Goal: Check status: Check status

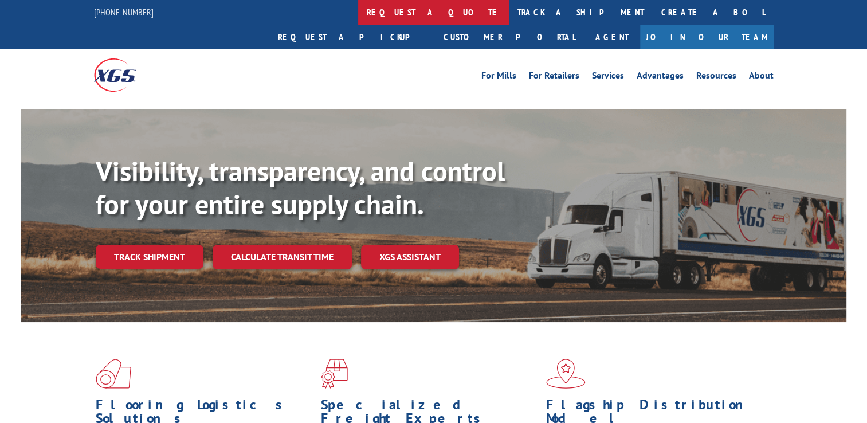
click at [358, 9] on link "request a quote" at bounding box center [433, 12] width 151 height 25
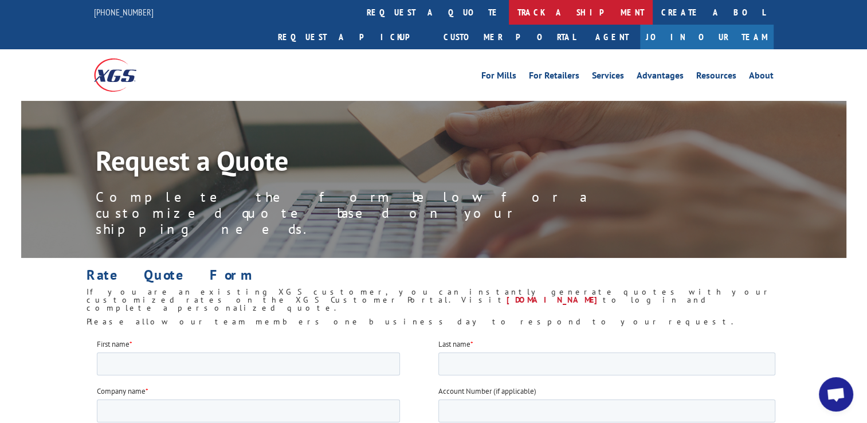
click at [509, 15] on link "track a shipment" at bounding box center [581, 12] width 144 height 25
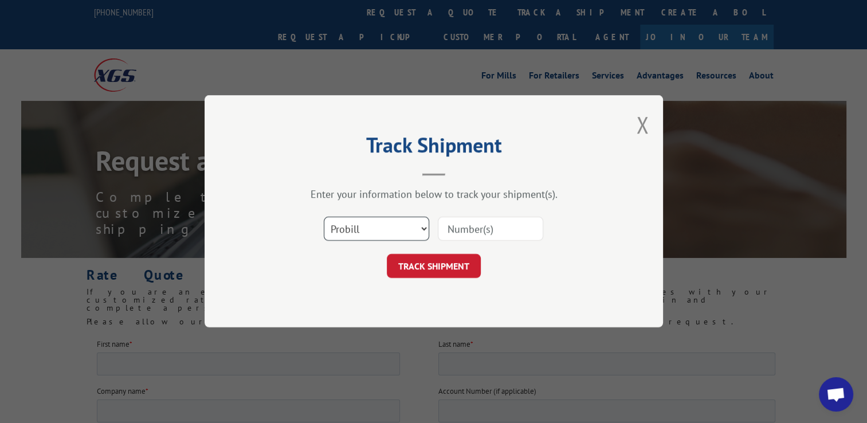
click at [423, 229] on select "Select category... Probill BOL PO" at bounding box center [376, 229] width 105 height 24
select select "bol"
click at [324, 217] on select "Select category... Probill BOL PO" at bounding box center [376, 229] width 105 height 24
click at [465, 230] on input at bounding box center [490, 229] width 105 height 24
type input "6016984"
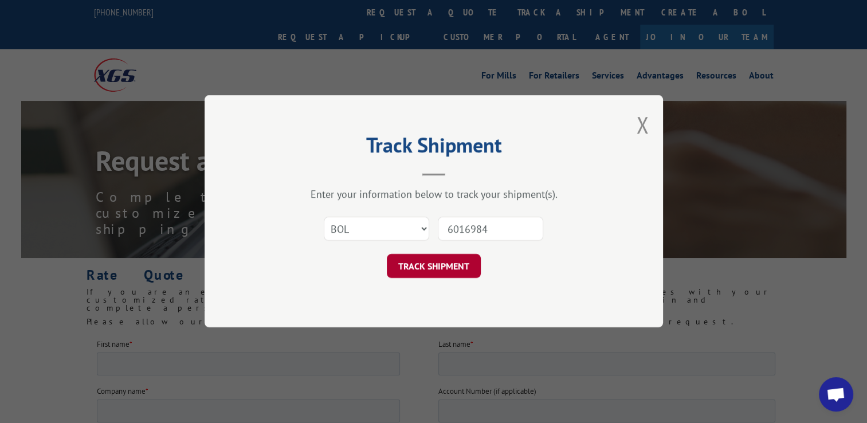
click at [440, 262] on button "TRACK SHIPMENT" at bounding box center [434, 266] width 94 height 24
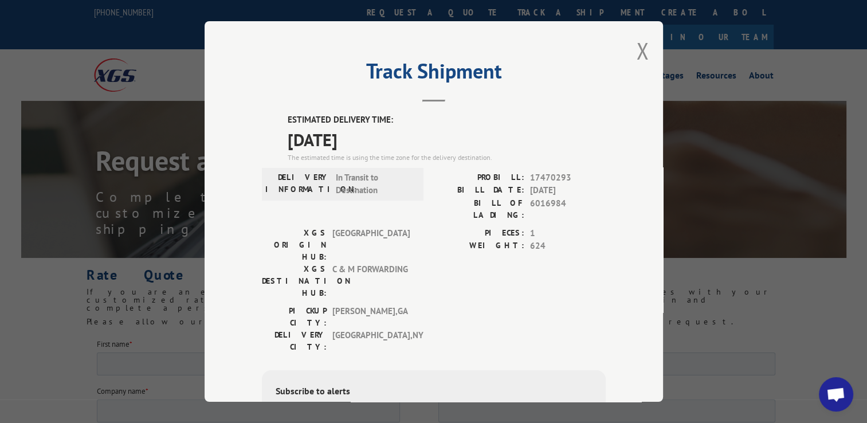
click at [745, 307] on div "Track Shipment ESTIMATED DELIVERY TIME: [DATE] The estimated time is using the …" at bounding box center [433, 211] width 867 height 423
click at [637, 52] on button "Close modal" at bounding box center [642, 51] width 13 height 30
